Goal: Transaction & Acquisition: Purchase product/service

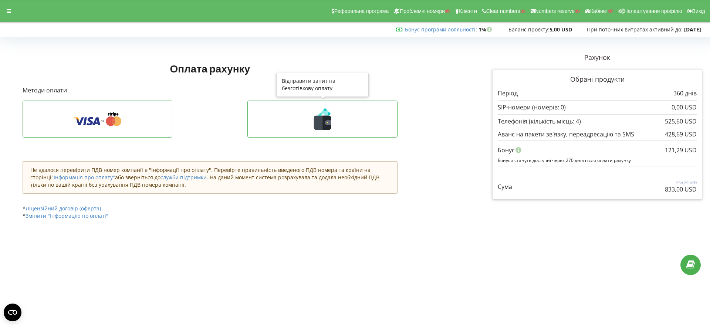
click at [327, 120] on icon at bounding box center [327, 123] width 9 height 14
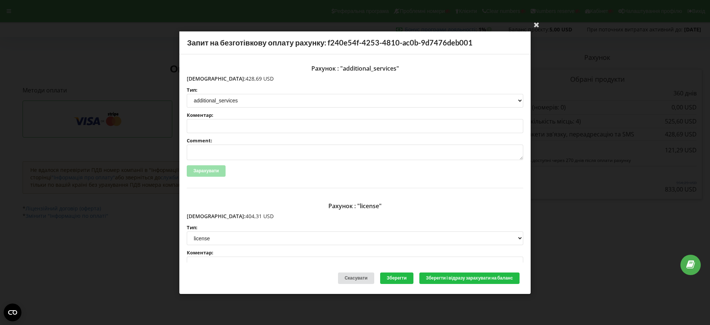
scroll to position [114, 0]
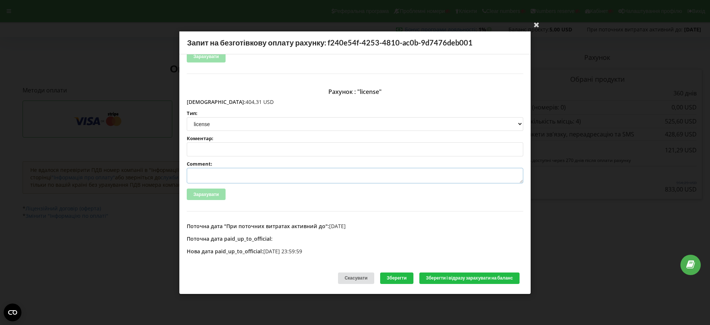
click at [199, 177] on textarea "Comment:" at bounding box center [355, 176] width 337 height 16
paste textarea "№R-07287 від 19.09.2025"
click at [202, 174] on textarea "Cxtn №R-07287 від 19.09.2025 на ТОВ АСС" at bounding box center [355, 176] width 337 height 16
type textarea "Счет №R-07287 від 19.09.2025 на ТОВ АСС"
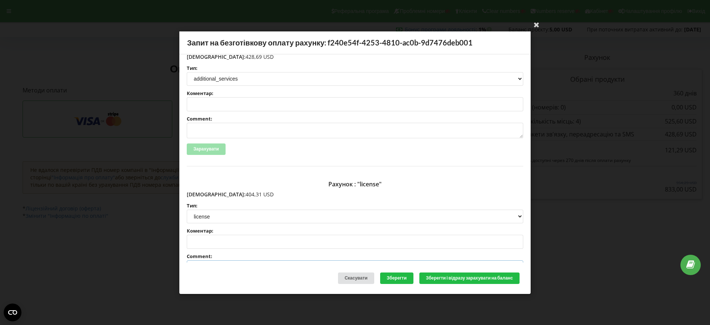
scroll to position [0, 0]
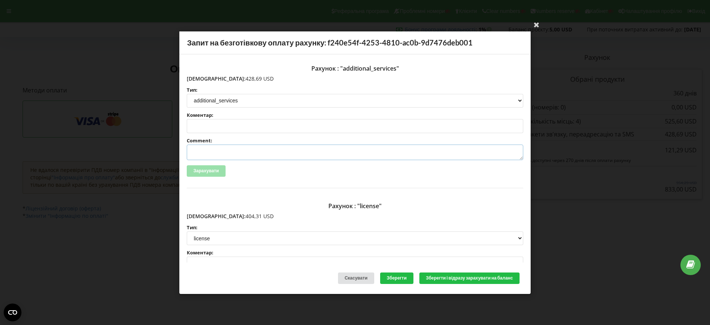
click at [200, 152] on textarea "Comment:" at bounding box center [355, 153] width 337 height 16
paste textarea "№R-07289 від 19.09.2025"
type textarea "Счет №R-07289 від 19.09.2025 на ТОВ АСС"
click at [471, 281] on button "Зберегти і відразу зарахувати на баланс" at bounding box center [470, 278] width 100 height 11
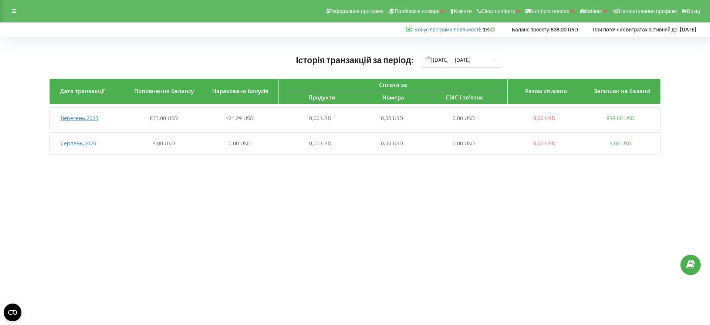
click at [89, 121] on span "Вересень , 2025" at bounding box center [80, 118] width 38 height 7
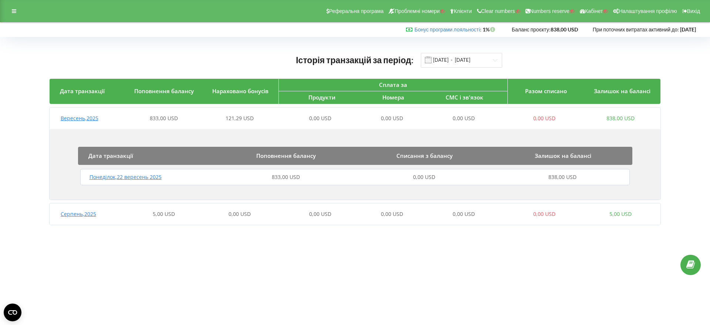
click at [159, 175] on span "Понеділок , 22 вересень 2025" at bounding box center [126, 177] width 72 height 7
